Goal: Task Accomplishment & Management: Manage account settings

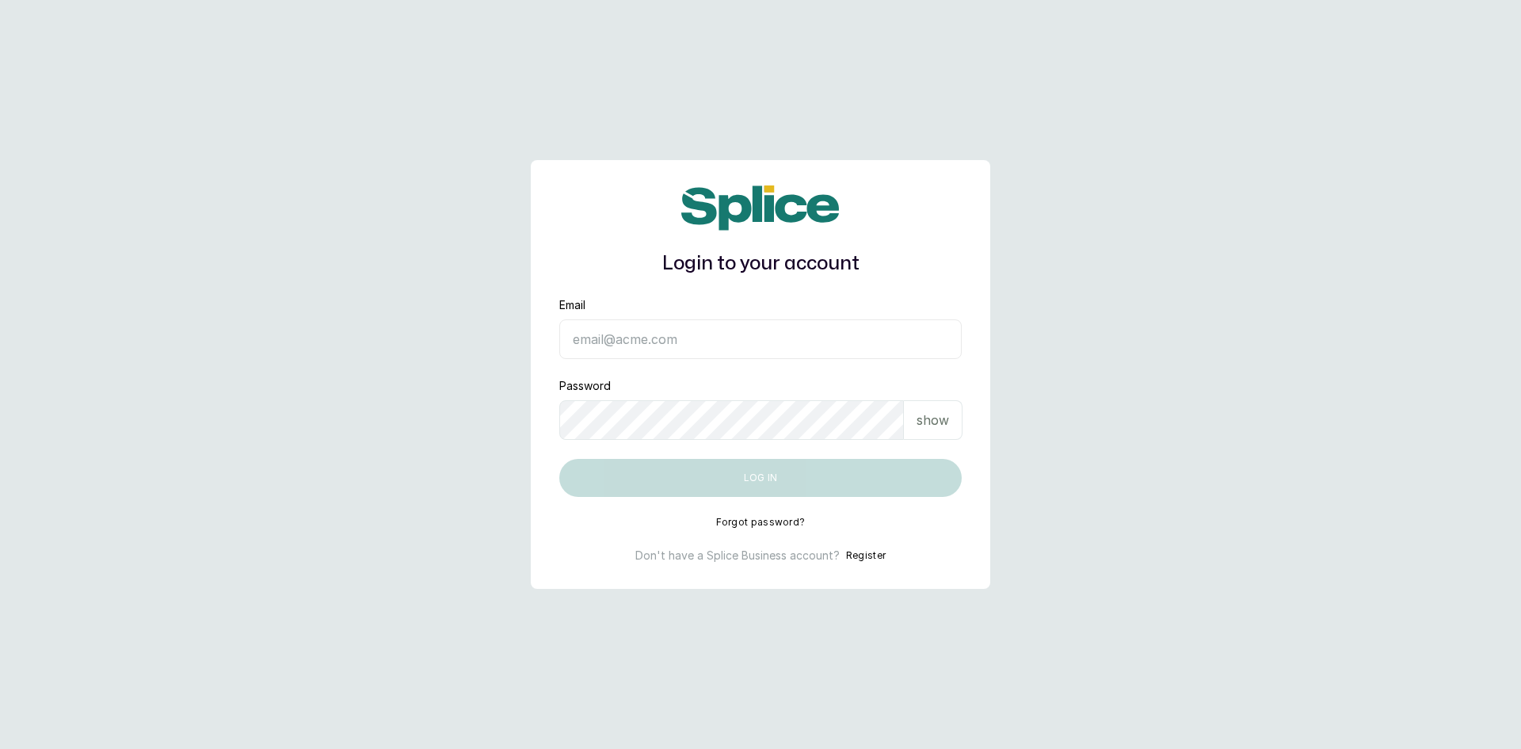
type input "sknanalyticsmedaesthetics@gmail.com"
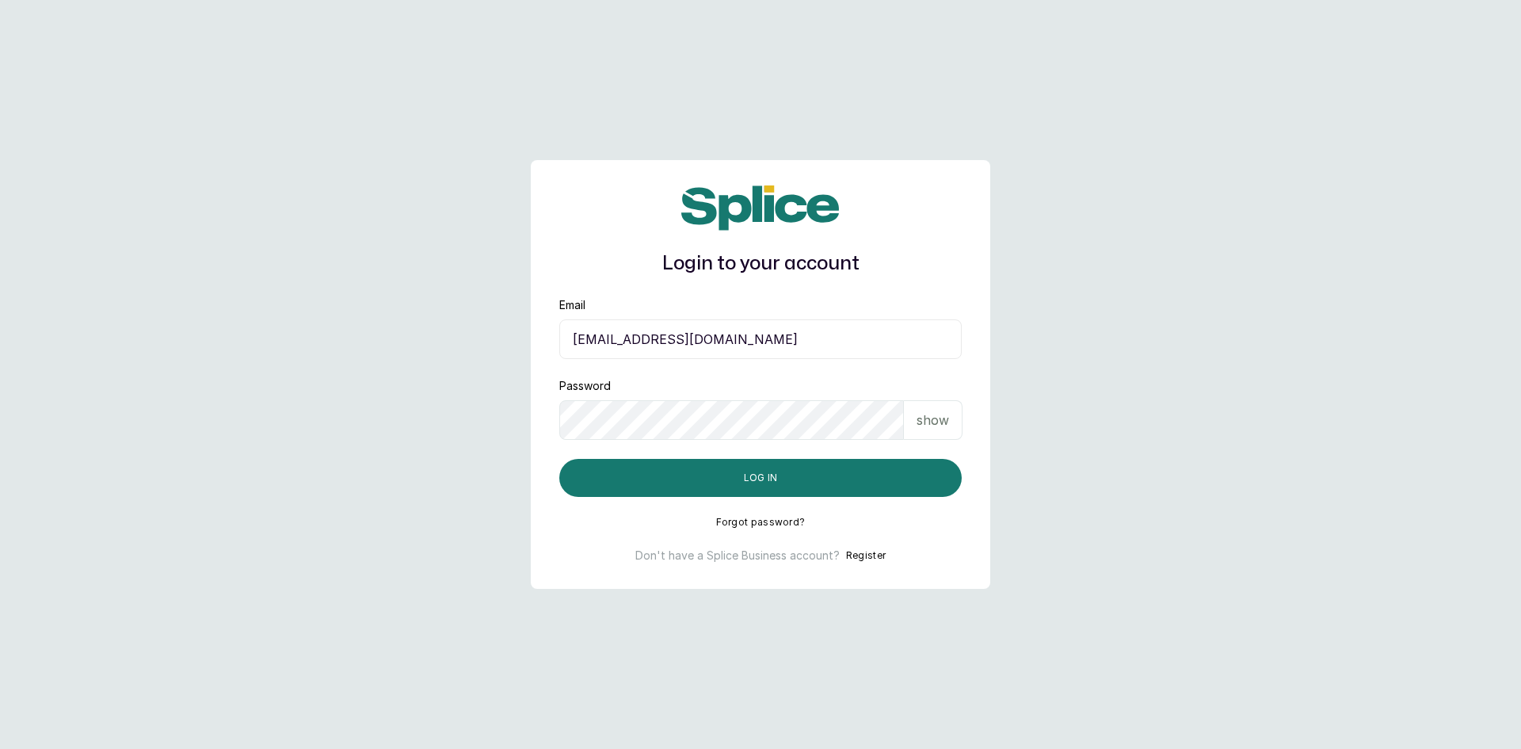
click at [928, 413] on p "show" at bounding box center [932, 419] width 32 height 19
click at [756, 467] on button "Log in" at bounding box center [760, 478] width 402 height 38
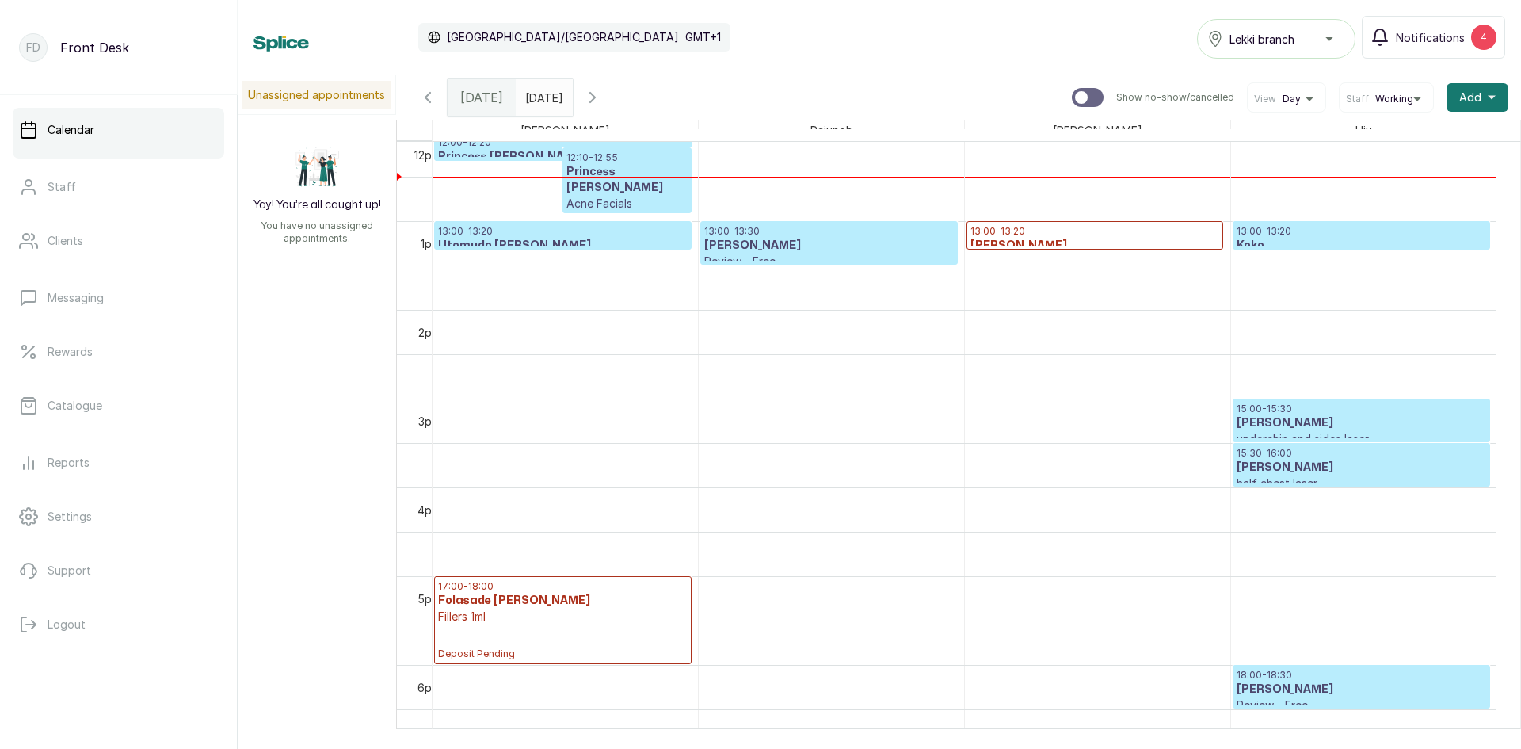
scroll to position [1088, 0]
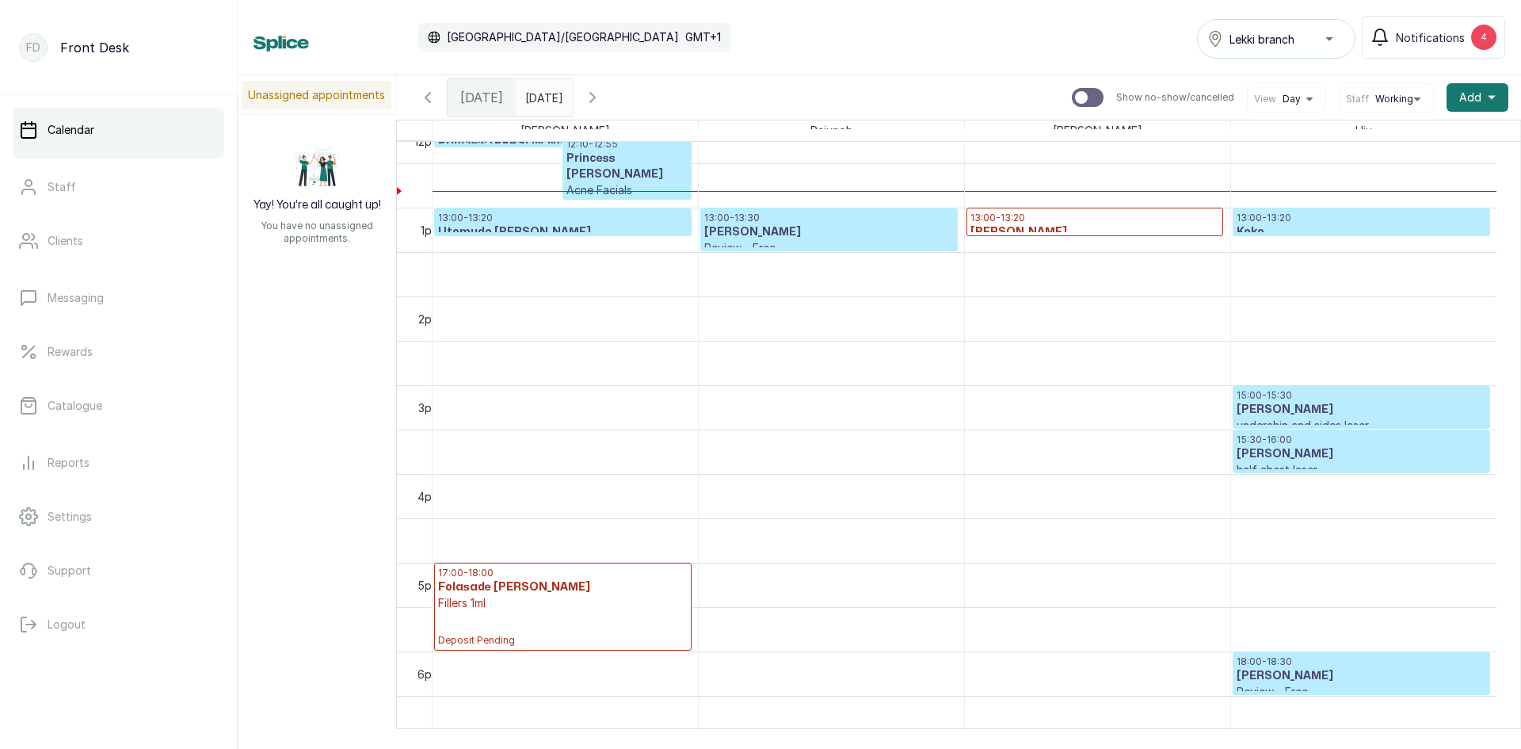
click at [763, 163] on td at bounding box center [964, 141] width 1064 height 44
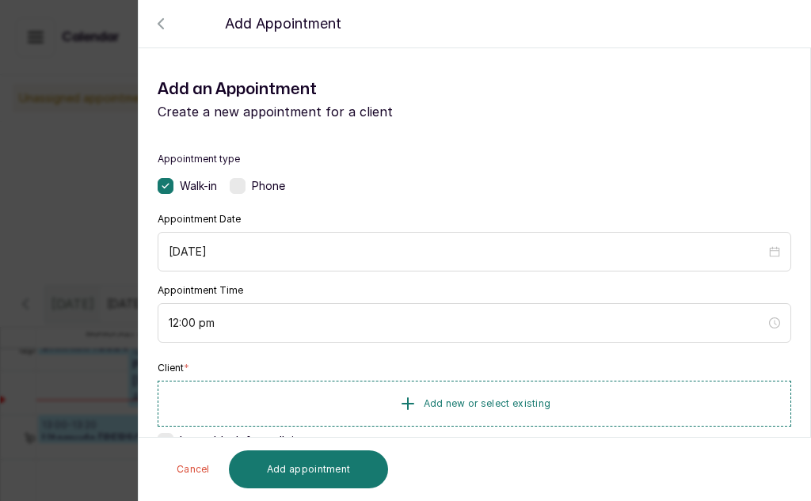
click at [710, 130] on div "Add an Appointment Create a new appointment for a client" at bounding box center [475, 99] width 672 height 70
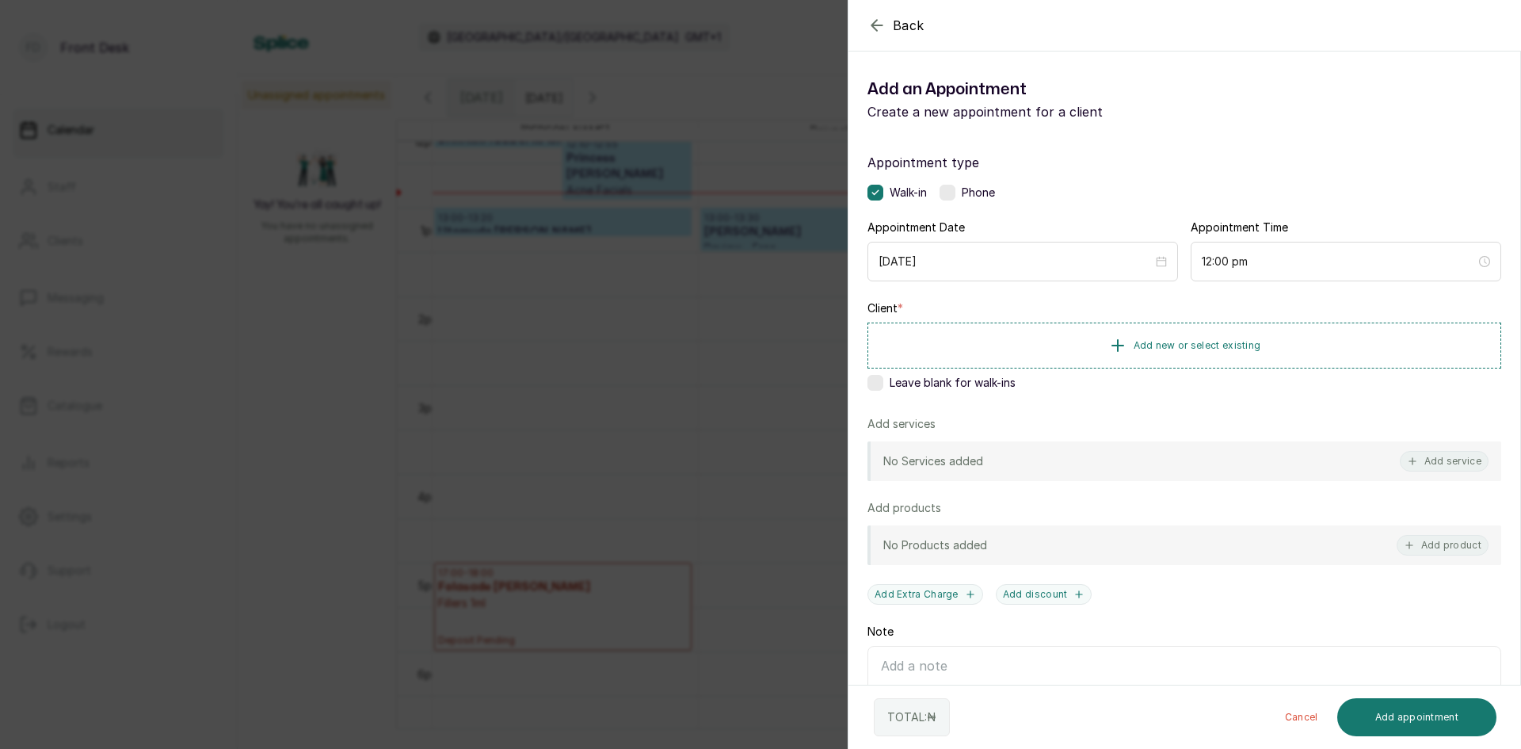
click at [416, 479] on div "Back Add Appointment Add an Appointment Create a new appointment for a client A…" at bounding box center [760, 374] width 1521 height 749
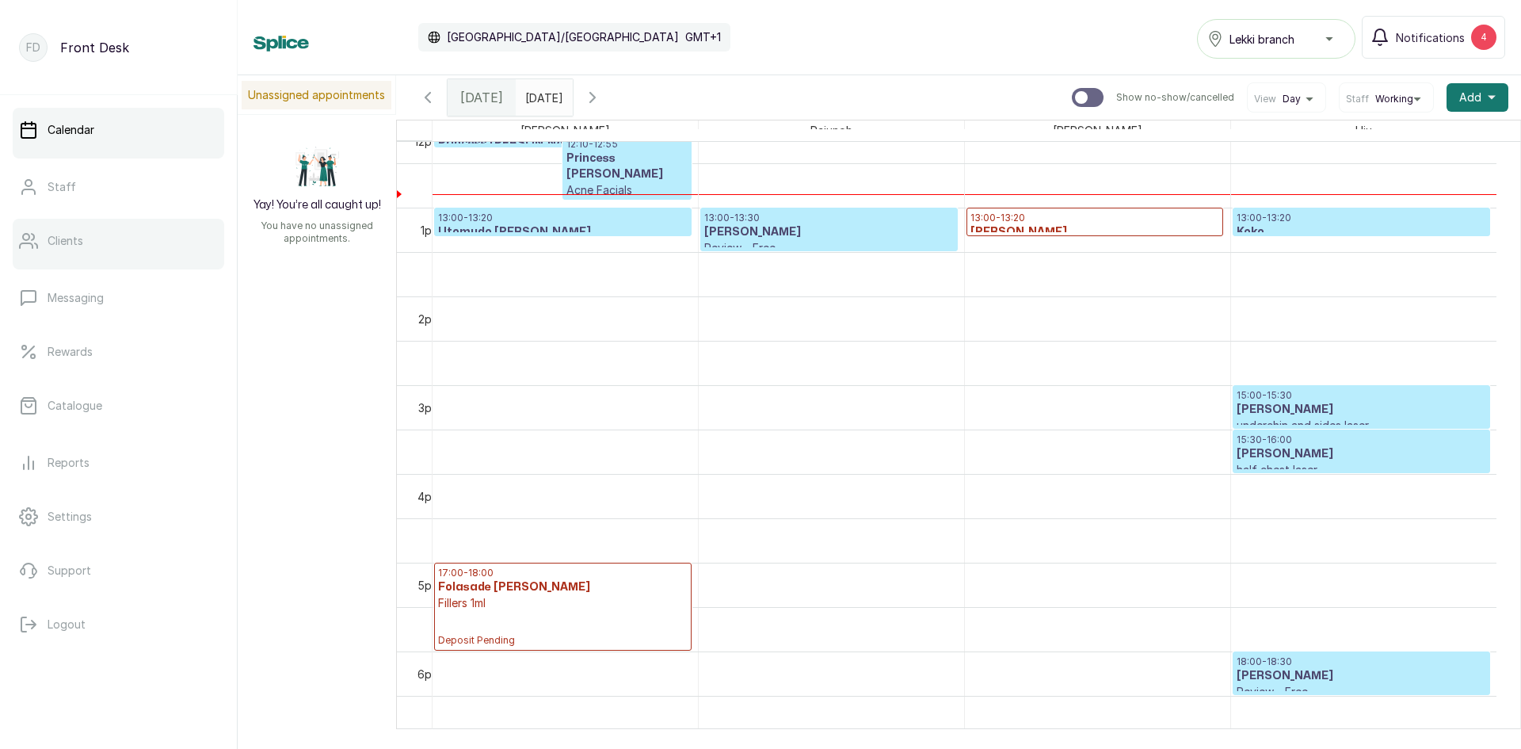
click at [74, 248] on p "Clients" at bounding box center [66, 241] width 36 height 16
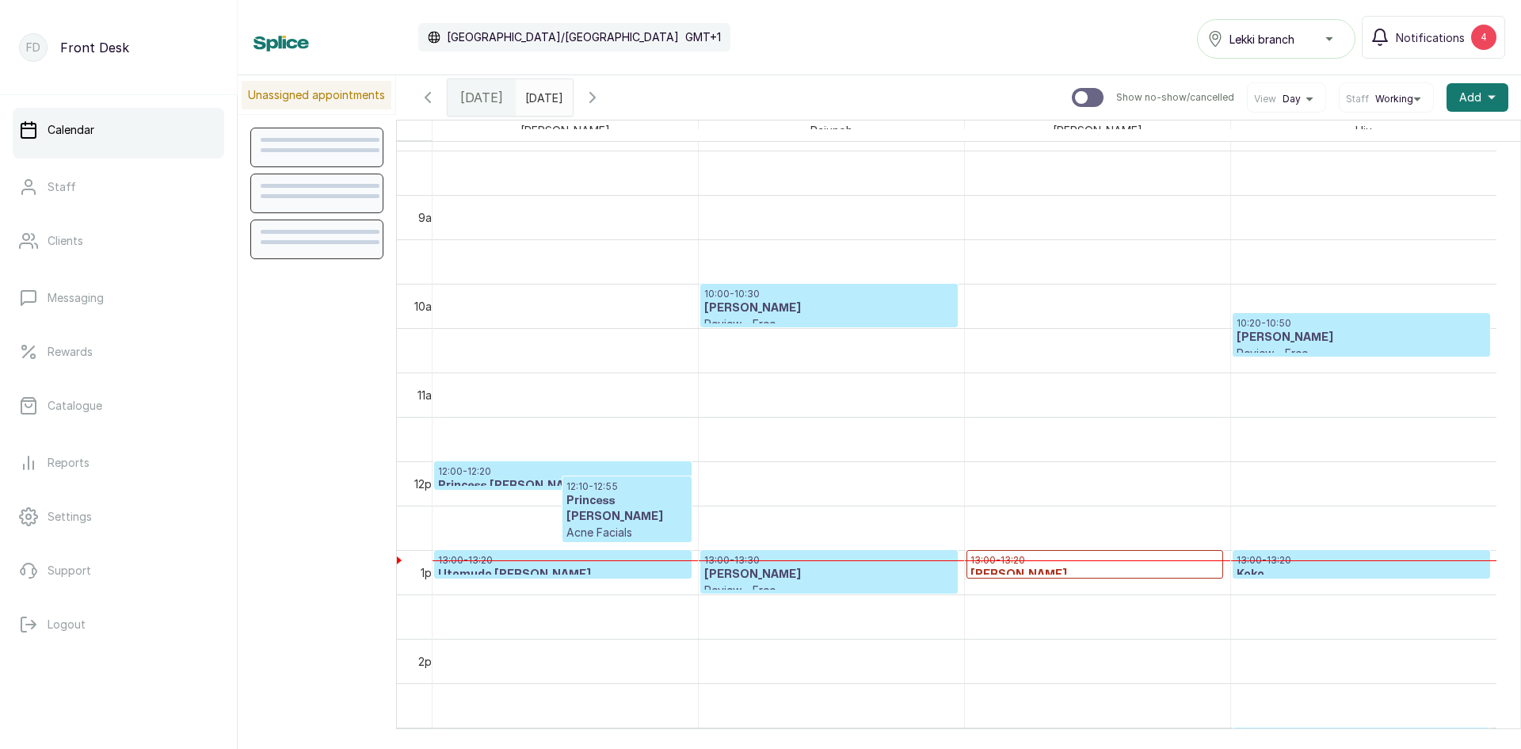
scroll to position [825, 0]
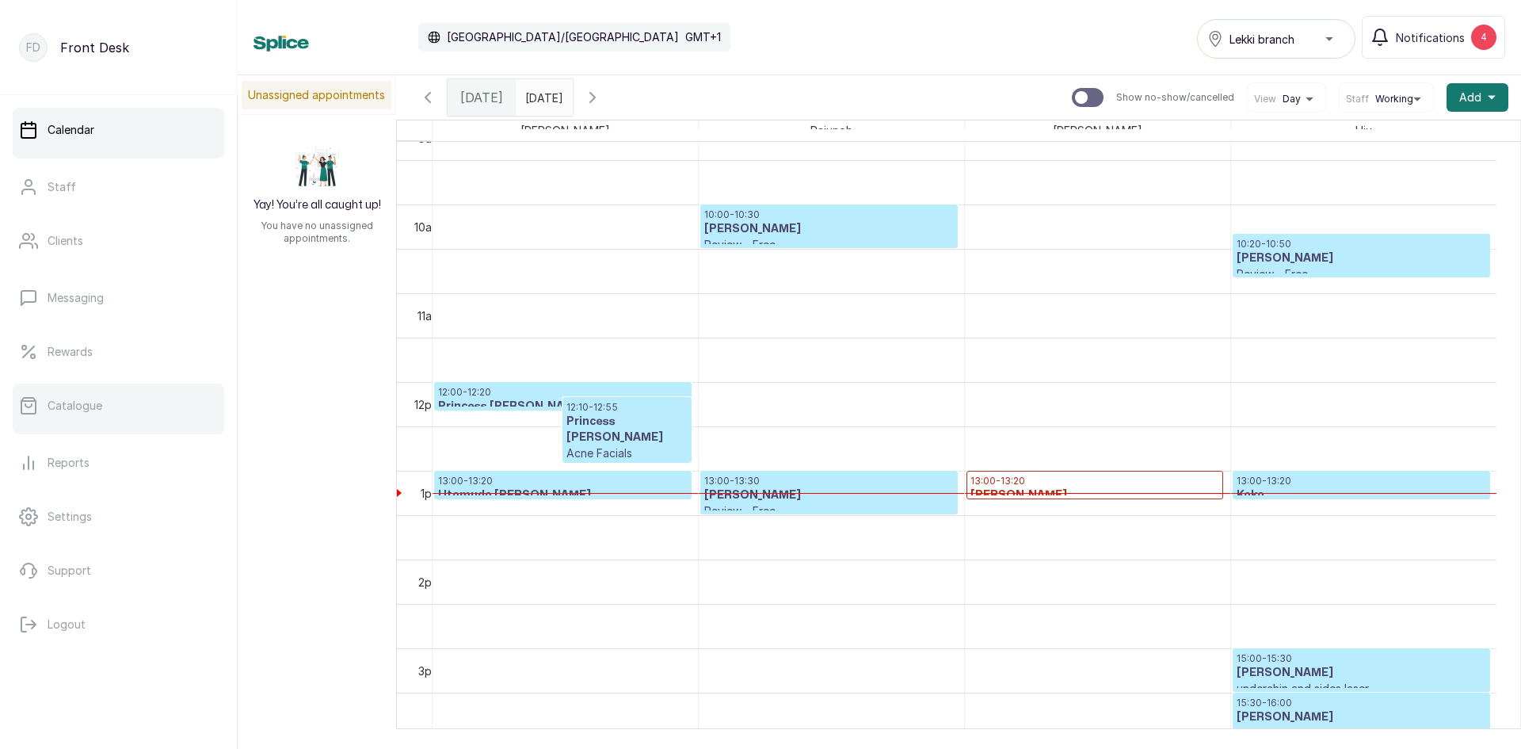
click at [67, 406] on p "Catalogue" at bounding box center [75, 406] width 55 height 16
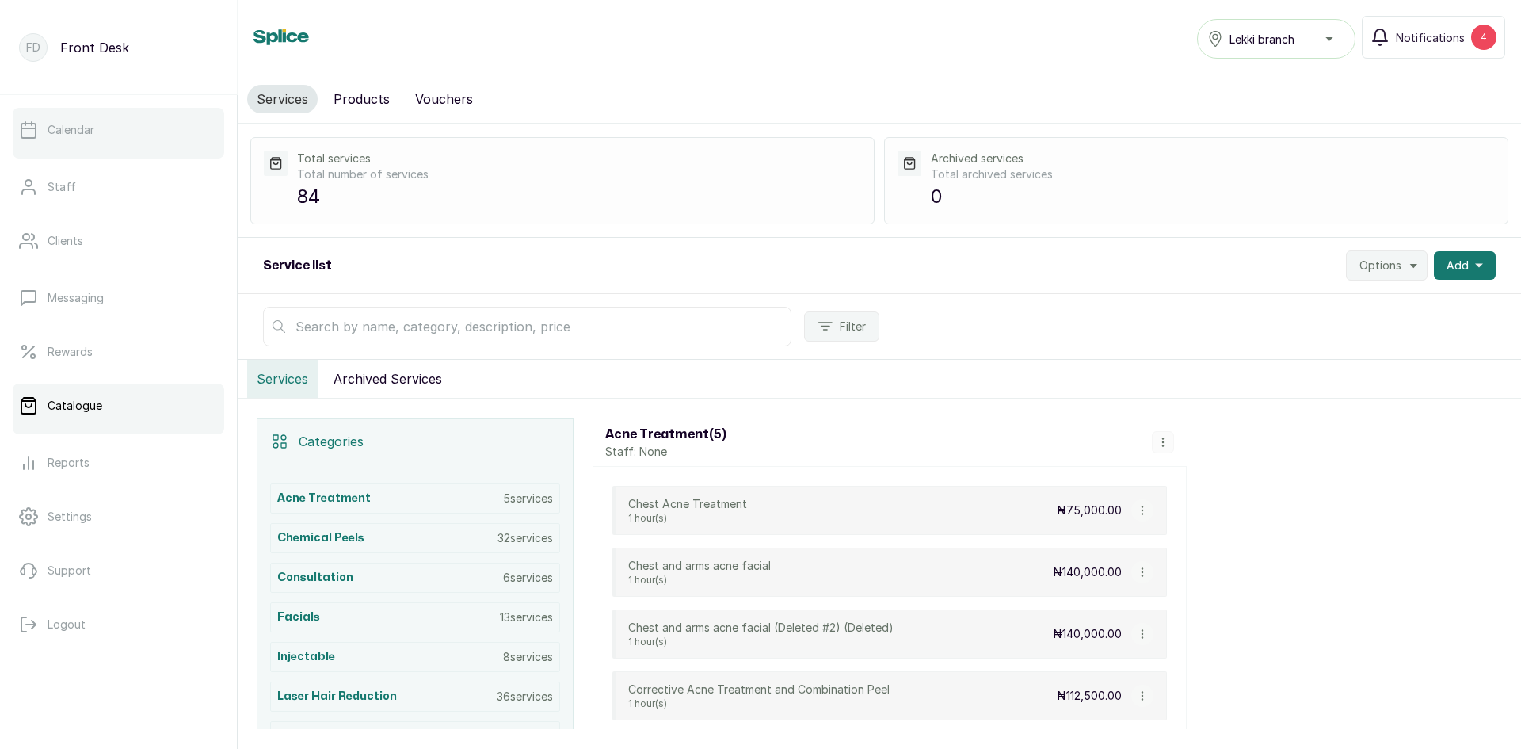
click at [128, 128] on link "Calendar" at bounding box center [118, 130] width 211 height 44
